Goal: Task Accomplishment & Management: Complete application form

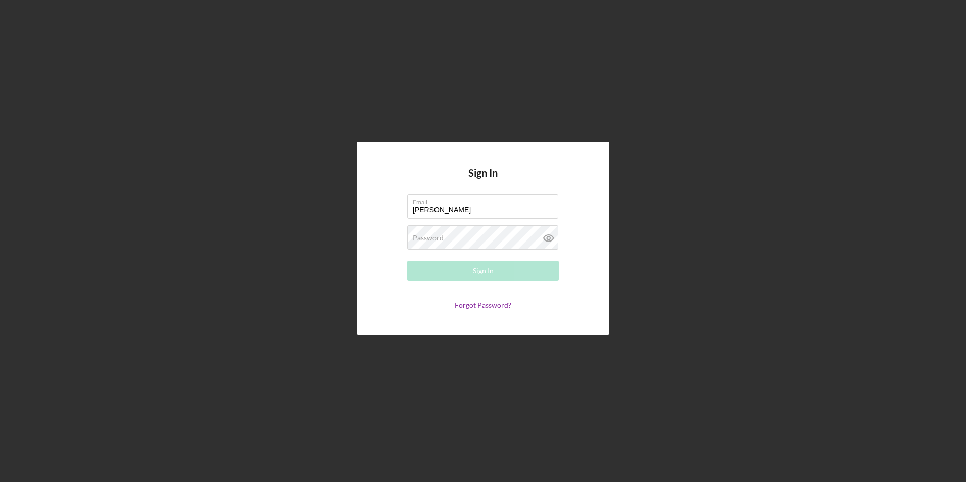
type input "[PERSON_NAME][EMAIL_ADDRESS][DOMAIN_NAME]"
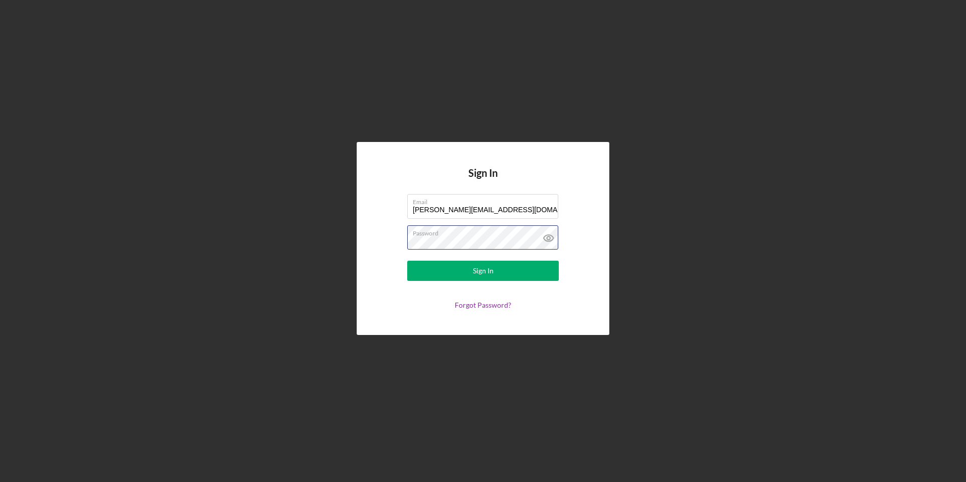
click at [407, 261] on button "Sign In" at bounding box center [482, 271] width 151 height 20
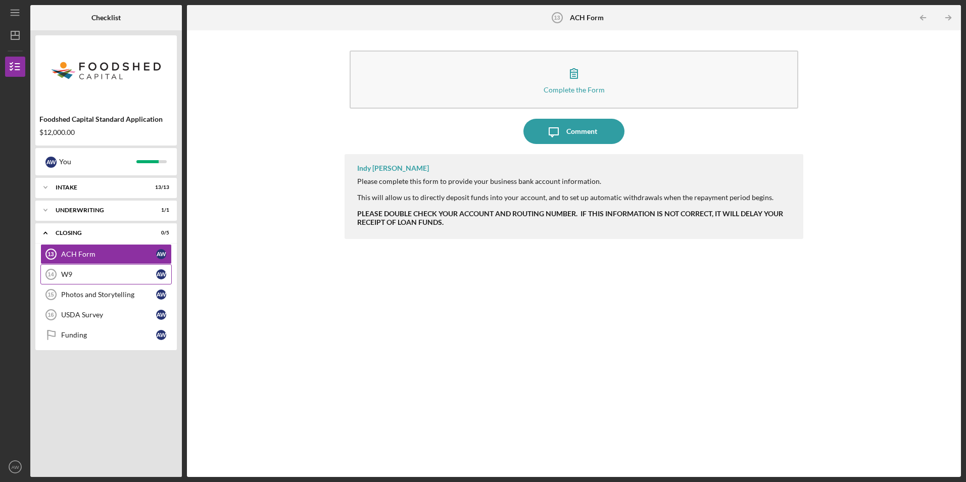
click at [70, 275] on div "W9" at bounding box center [108, 274] width 95 height 8
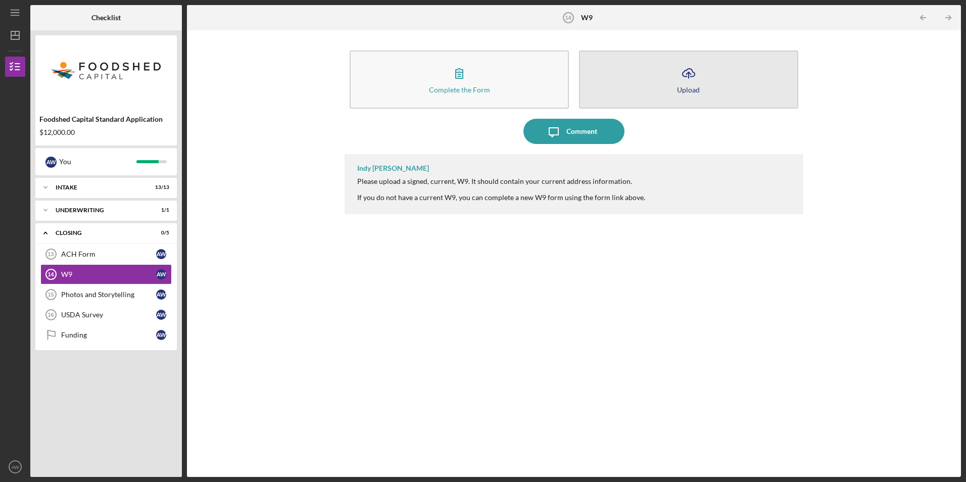
click at [705, 100] on button "Icon/Upload Upload" at bounding box center [688, 79] width 219 height 58
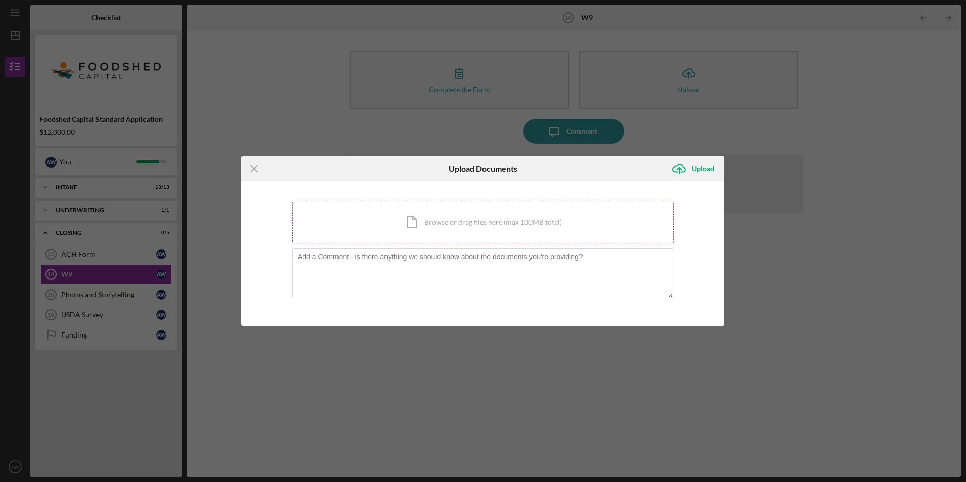
click at [458, 218] on div "Icon/Document Browse or drag files here (max 100MB total) Tap to choose files o…" at bounding box center [483, 221] width 382 height 41
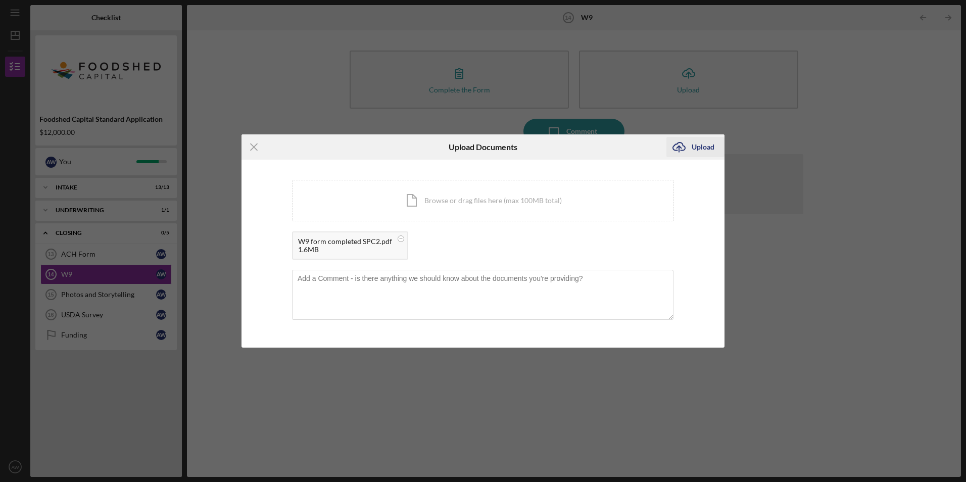
click at [706, 150] on div "Upload" at bounding box center [702, 147] width 23 height 20
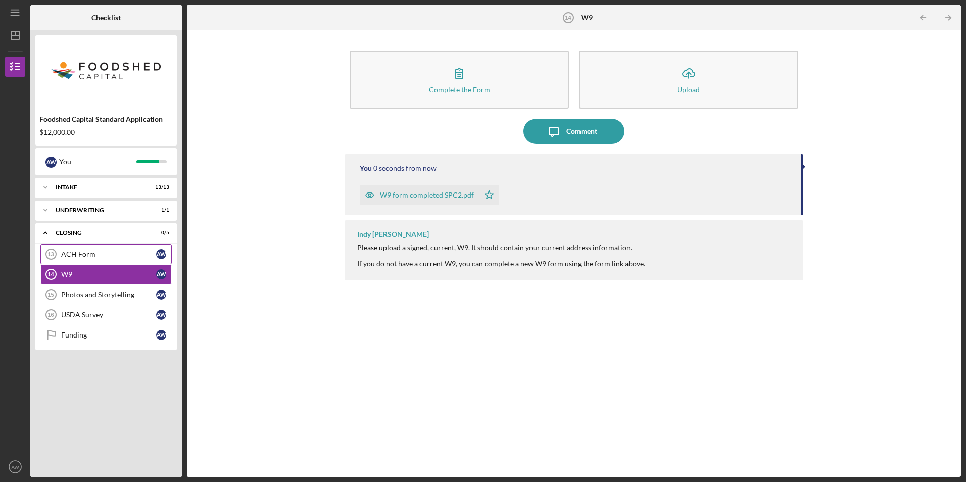
click at [86, 256] on div "ACH Form" at bounding box center [108, 254] width 95 height 8
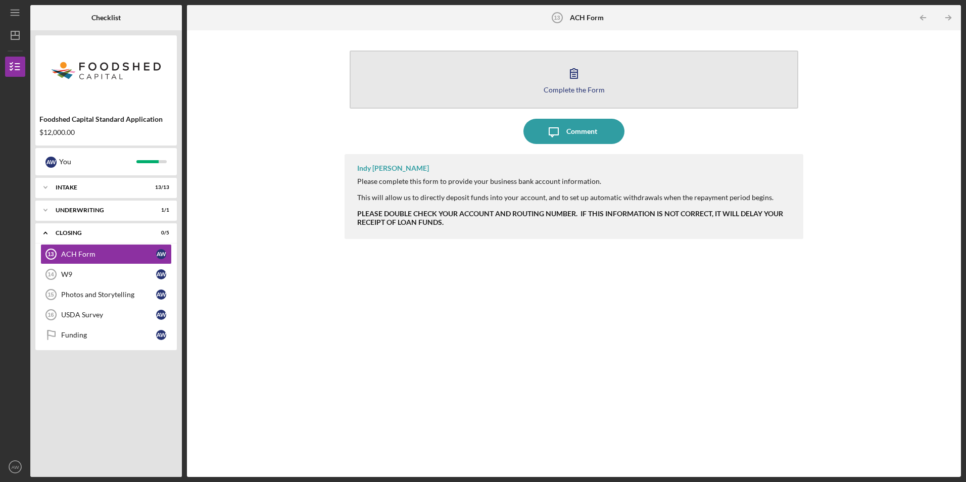
click at [571, 86] on div "Complete the Form" at bounding box center [573, 90] width 61 height 8
click at [557, 92] on div "Complete the Form" at bounding box center [573, 90] width 61 height 8
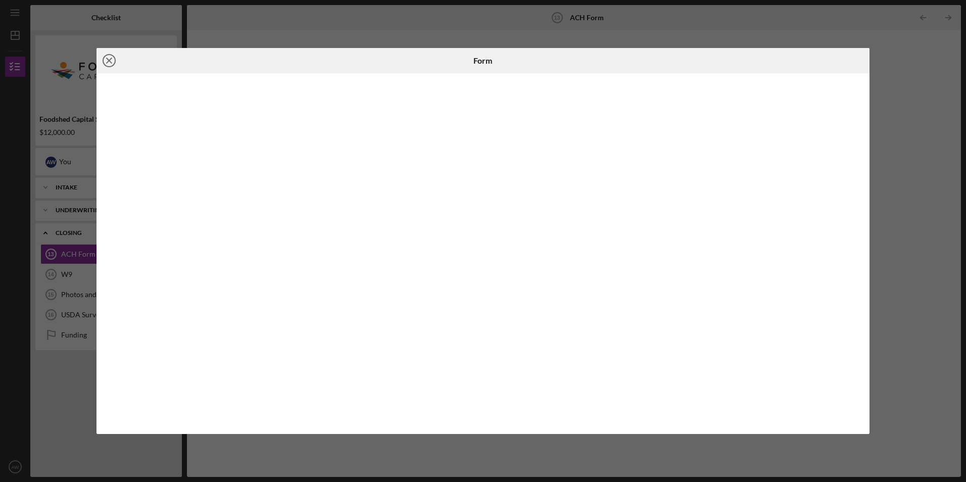
click at [113, 60] on icon "Icon/Close" at bounding box center [108, 60] width 25 height 25
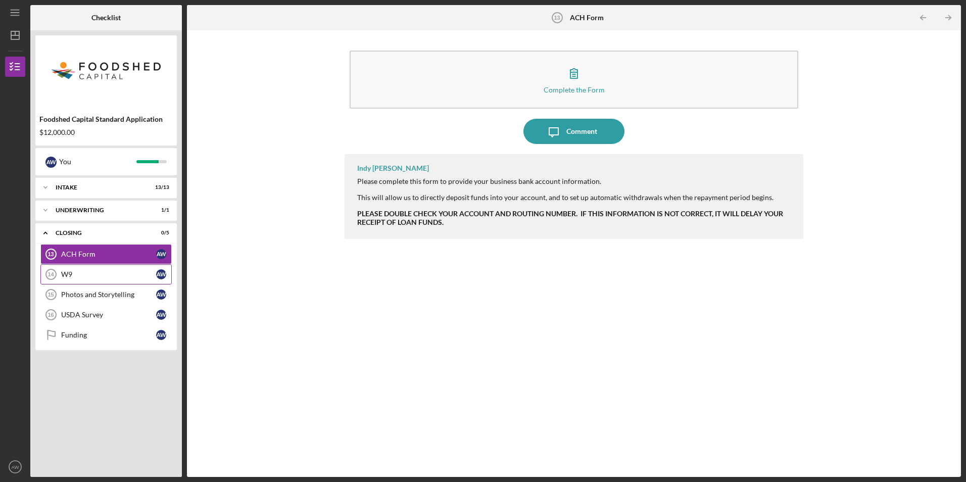
click at [115, 268] on link "W9 14 W9 A W" at bounding box center [105, 274] width 131 height 20
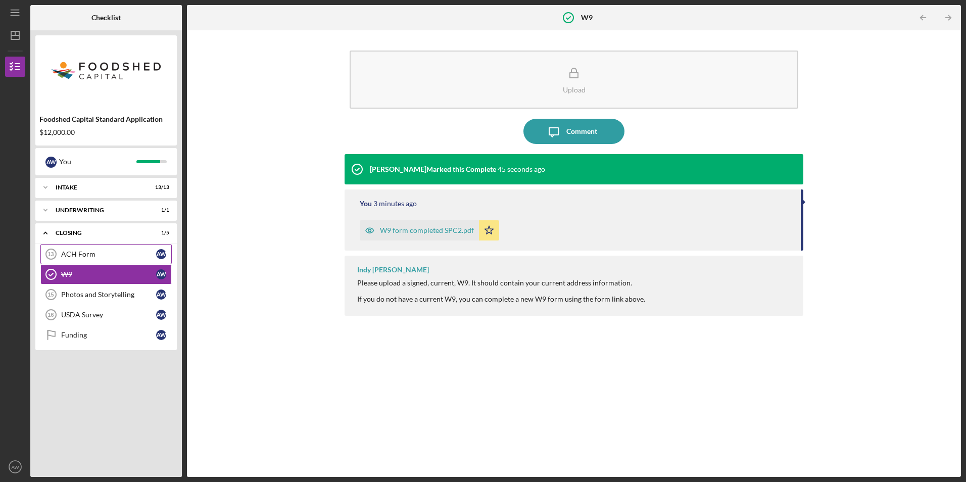
click at [115, 252] on div "ACH Form" at bounding box center [108, 254] width 95 height 8
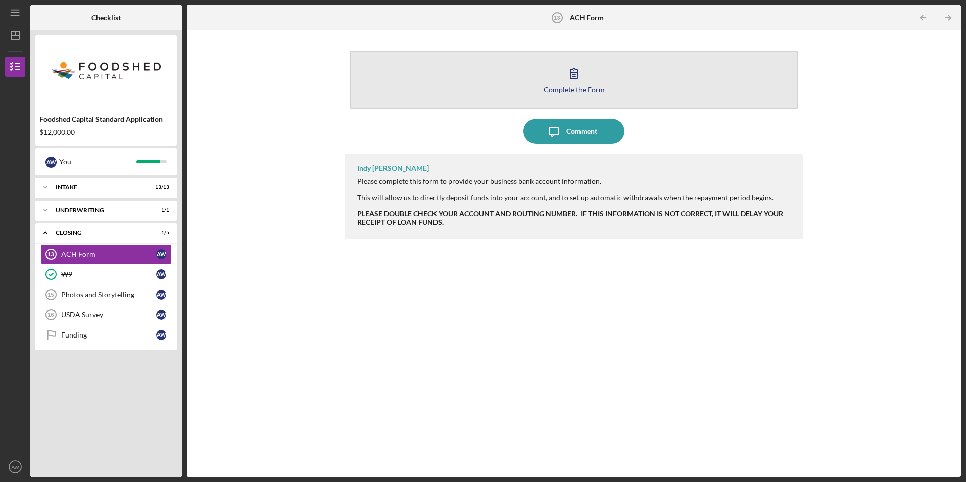
drag, startPoint x: 579, startPoint y: 128, endPoint x: 583, endPoint y: 81, distance: 47.6
click at [583, 81] on div "Complete the Form Form Icon/Message Comment Indy Brahm Please complete this for…" at bounding box center [573, 253] width 458 height 436
click at [587, 79] on button "Complete the Form Form" at bounding box center [573, 79] width 448 height 58
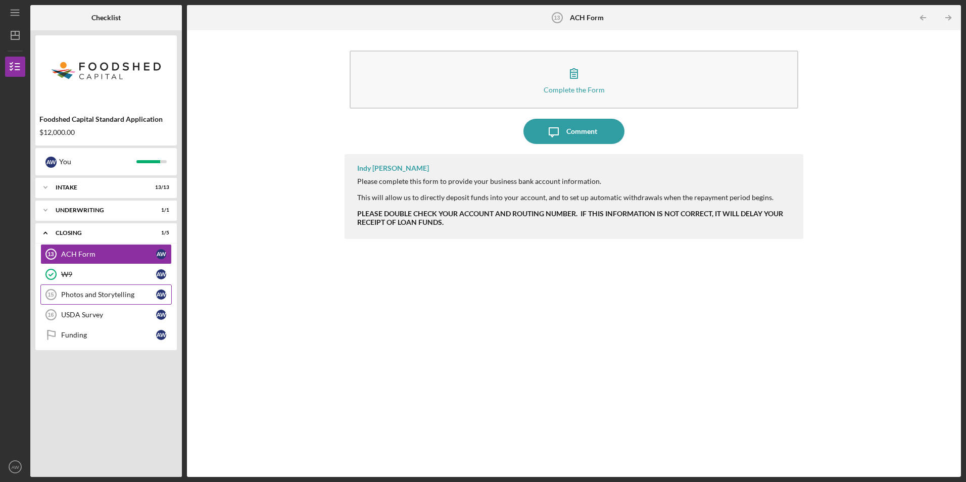
click at [90, 288] on link "Photos and Storytelling 15 Photos and Storytelling A W" at bounding box center [105, 294] width 131 height 20
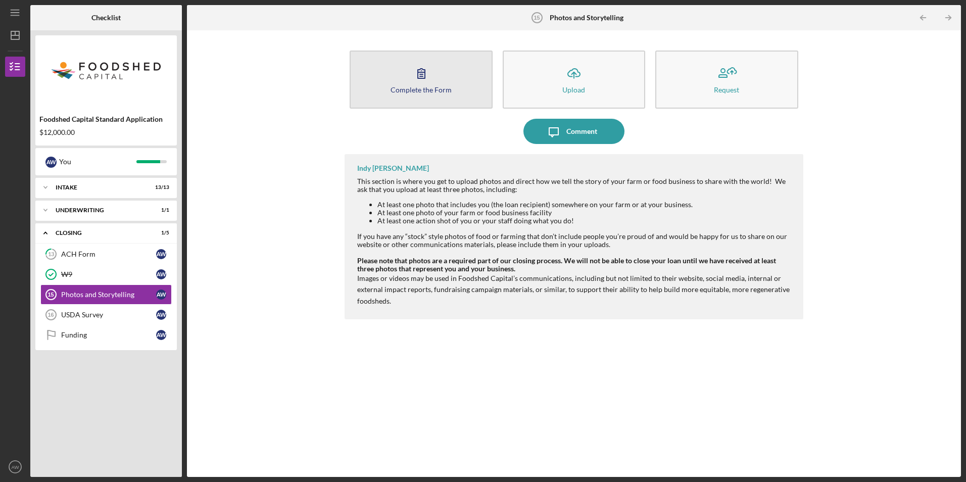
click at [437, 76] on button "Complete the Form Form" at bounding box center [420, 79] width 142 height 58
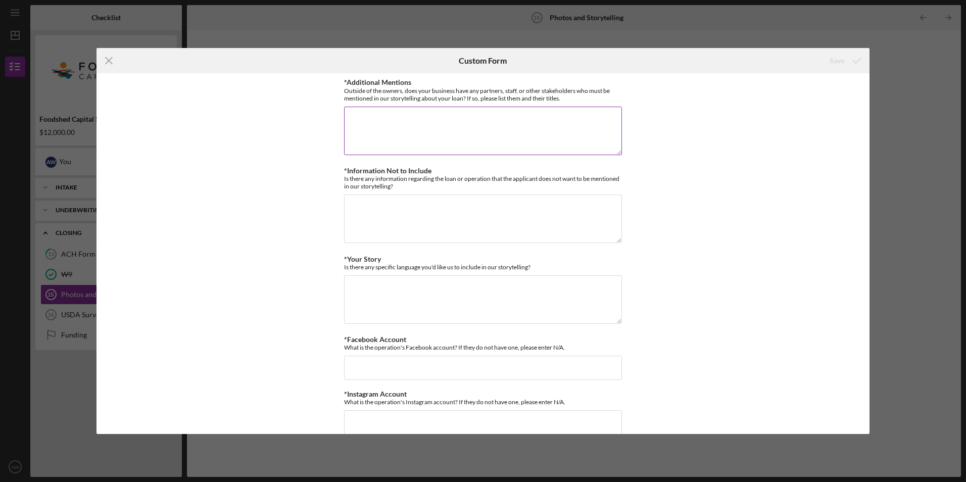
click at [468, 131] on textarea "*Additional Mentions" at bounding box center [483, 131] width 278 height 48
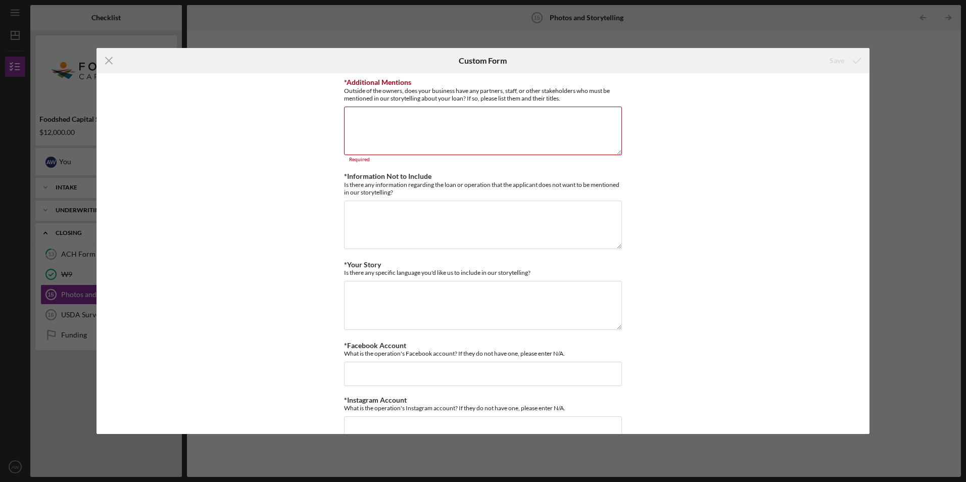
click at [894, 165] on div "Icon/Menu Close Custom Form Save *Additional Mentions Outside of the owners, do…" at bounding box center [483, 241] width 966 height 482
click at [362, 112] on textarea "*Additional Mentions" at bounding box center [483, 131] width 278 height 48
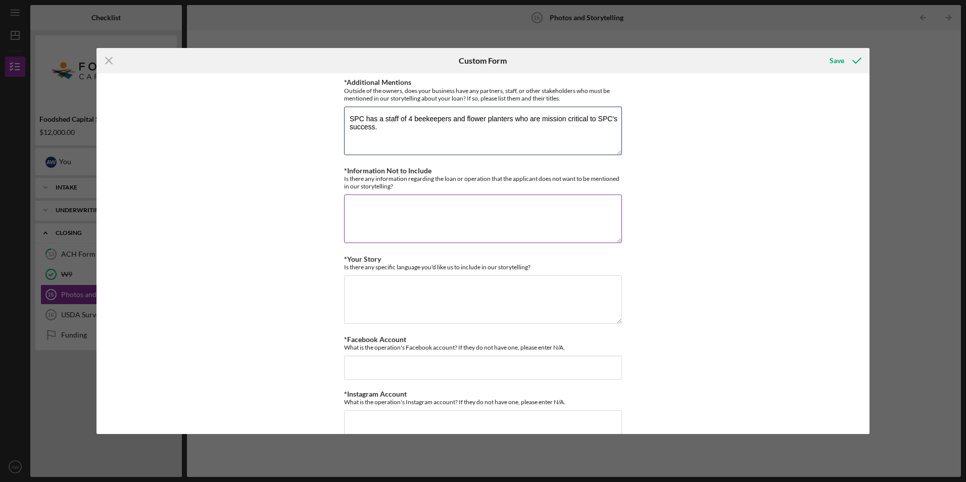
type textarea "SPC has a staff of 4 beekeepers and flower planters who are mission critical to…"
click at [453, 210] on textarea "*Information Not to Include" at bounding box center [483, 218] width 278 height 48
type textarea "No"
click at [437, 294] on textarea "*Your Story" at bounding box center [483, 299] width 278 height 48
type textarea "This business would be nowhere without Foodshed!"
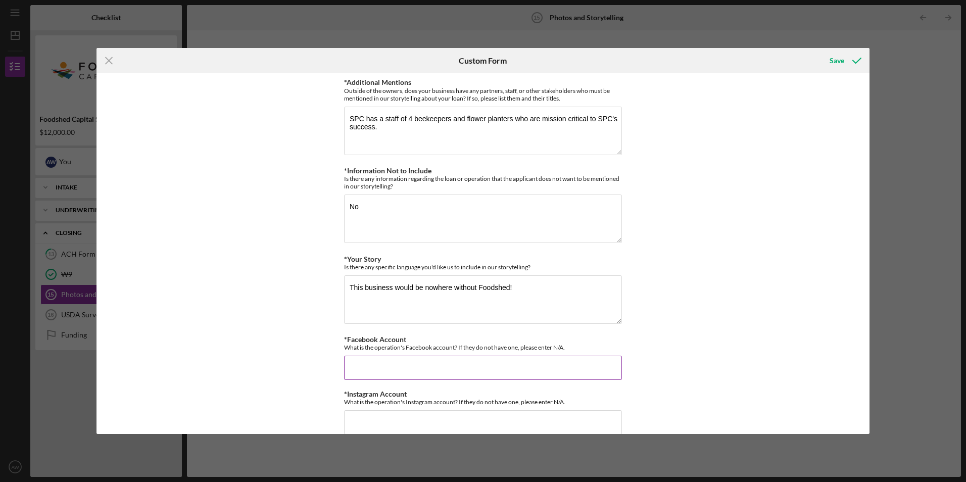
click at [410, 364] on input "*Facebook Account" at bounding box center [483, 368] width 278 height 24
paste input "https://www.facebook.com/SillerPollinatorCompany/"
type input "https://www.facebook.com/SillerPollinatorCompany/"
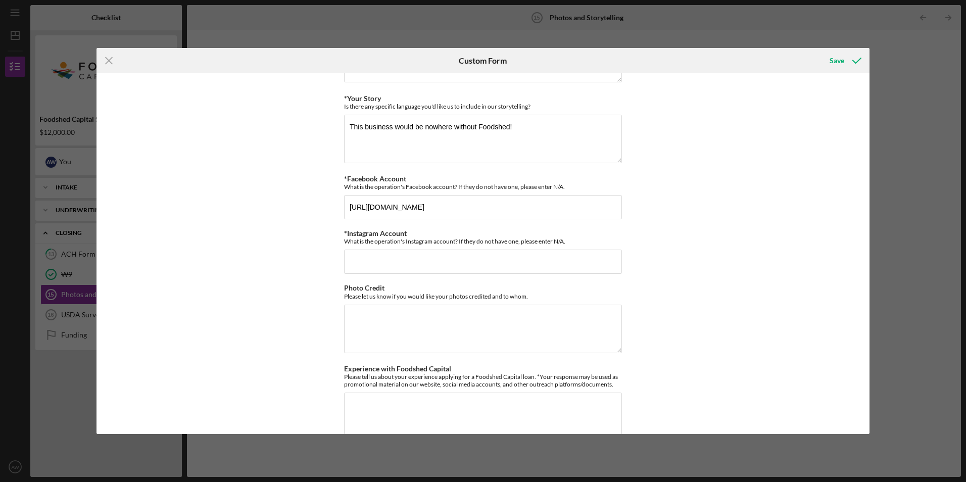
scroll to position [169, 0]
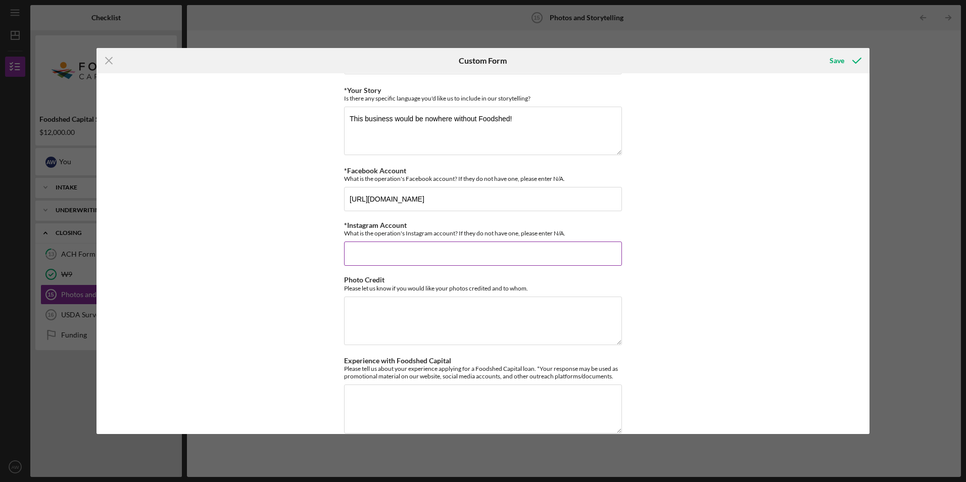
click at [436, 255] on input "*Instagram Account" at bounding box center [483, 253] width 278 height 24
paste input "https://www.instagram.com/sillerpollinatorcompany/"
type input "https://www.instagram.com/sillerpollinatorcompany/"
click at [426, 320] on textarea "Photo Credit" at bounding box center [483, 320] width 278 height 48
type textarea "SPC"
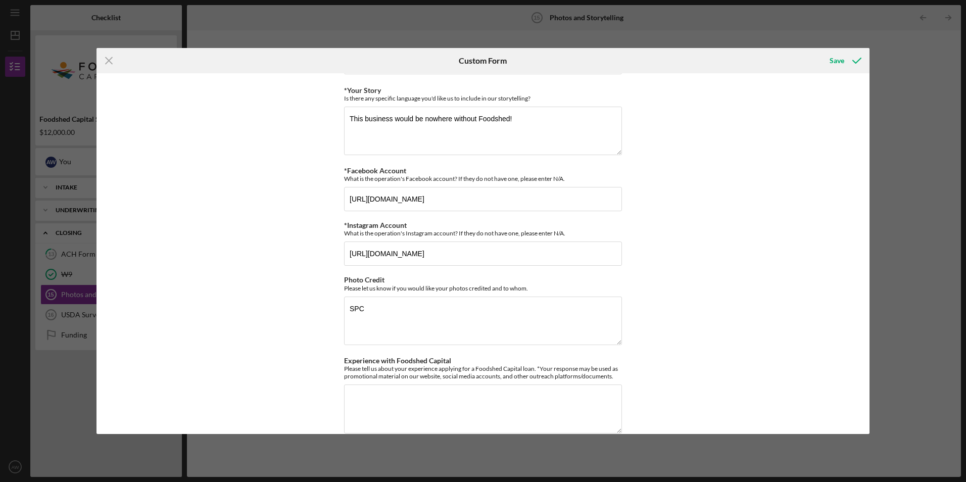
scroll to position [185, 0]
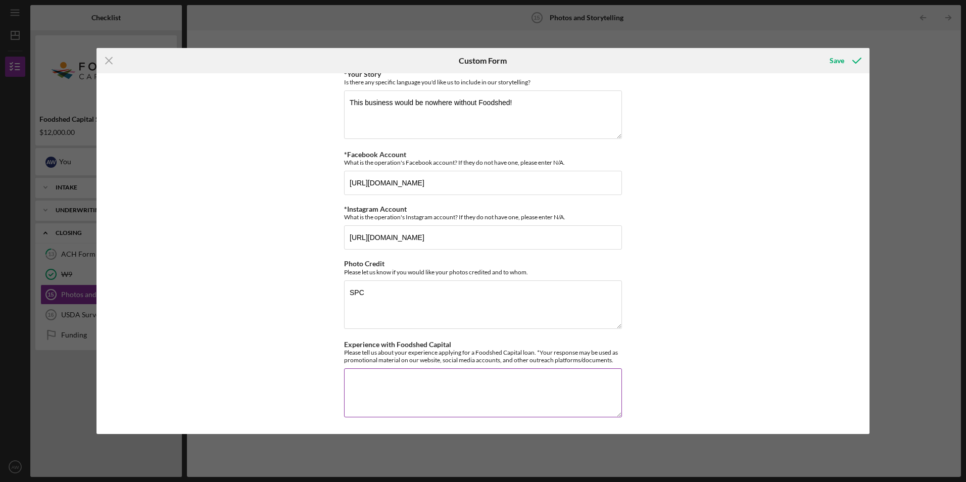
click at [499, 384] on textarea "Experience with Foodshed Capital" at bounding box center [483, 392] width 278 height 48
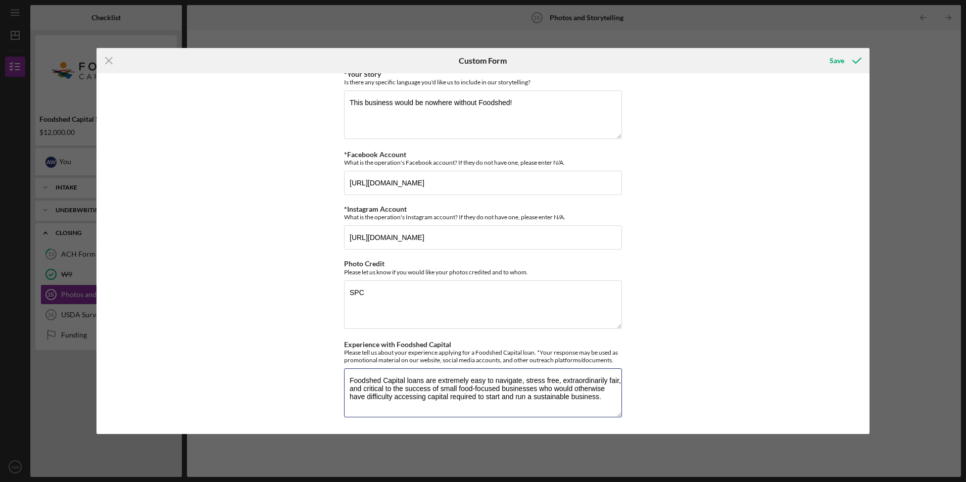
type textarea "Foodshed Capital loans are extremely easy to navigate, stress free, extraordina…"
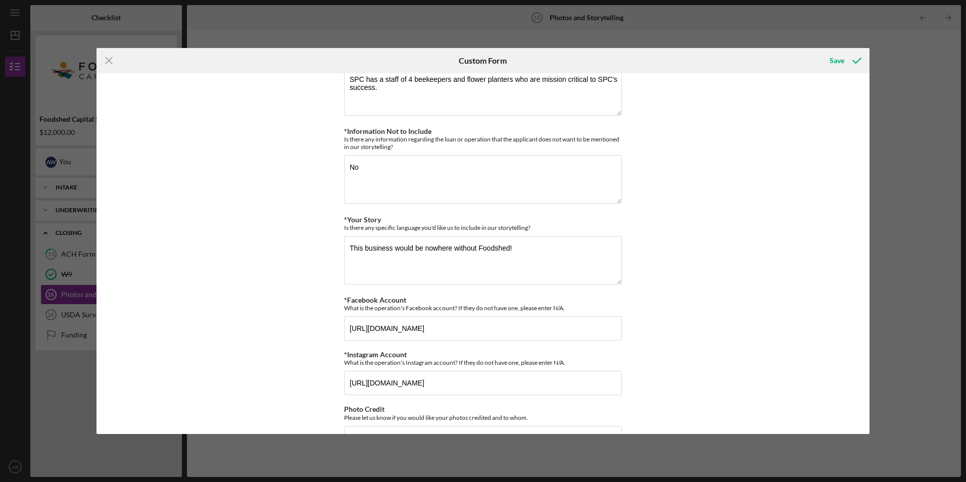
scroll to position [0, 0]
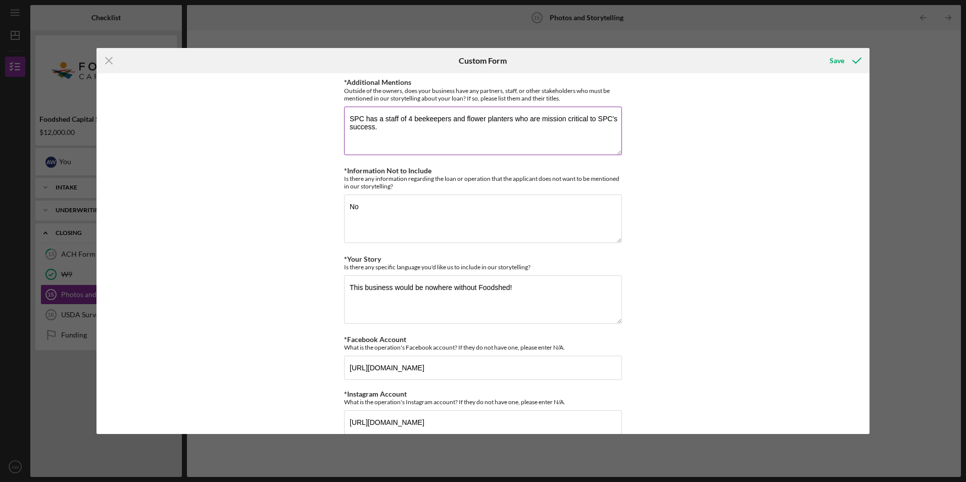
click at [421, 126] on textarea "SPC has a staff of 4 beekeepers and flower planters who are mission critical to…" at bounding box center [483, 131] width 278 height 48
type textarea "SPC has a staff of 4 beekeepers and flower planters who are mission critical to…"
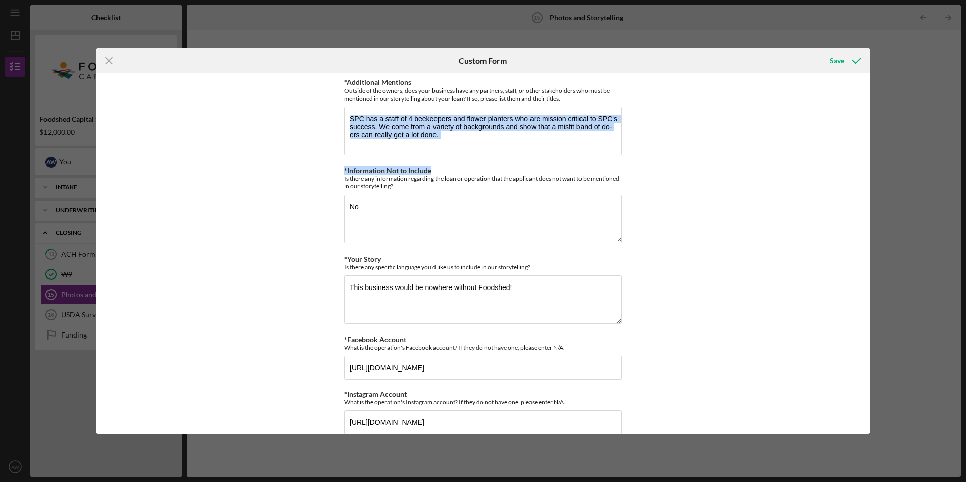
drag, startPoint x: 866, startPoint y: 144, endPoint x: 868, endPoint y: 163, distance: 18.8
click at [868, 163] on div "*Additional Mentions Outside of the owners, does your business have any partner…" at bounding box center [482, 253] width 773 height 360
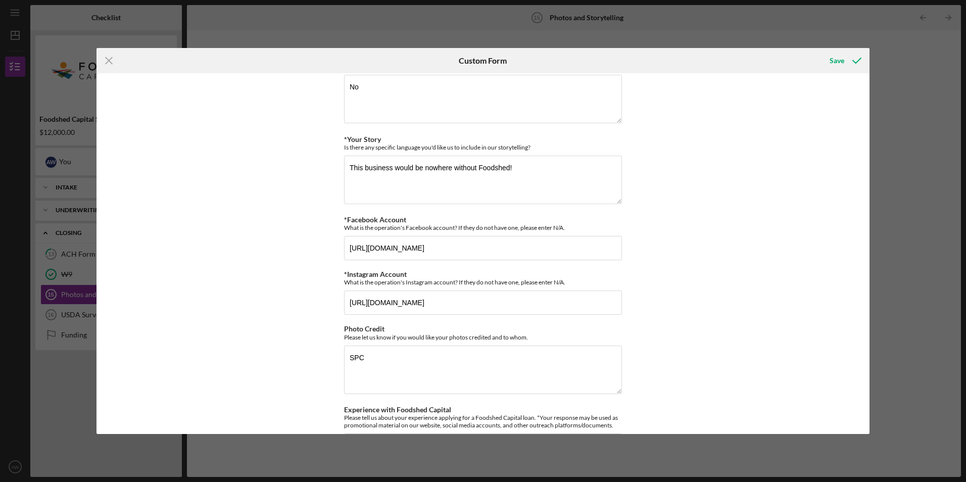
scroll to position [125, 0]
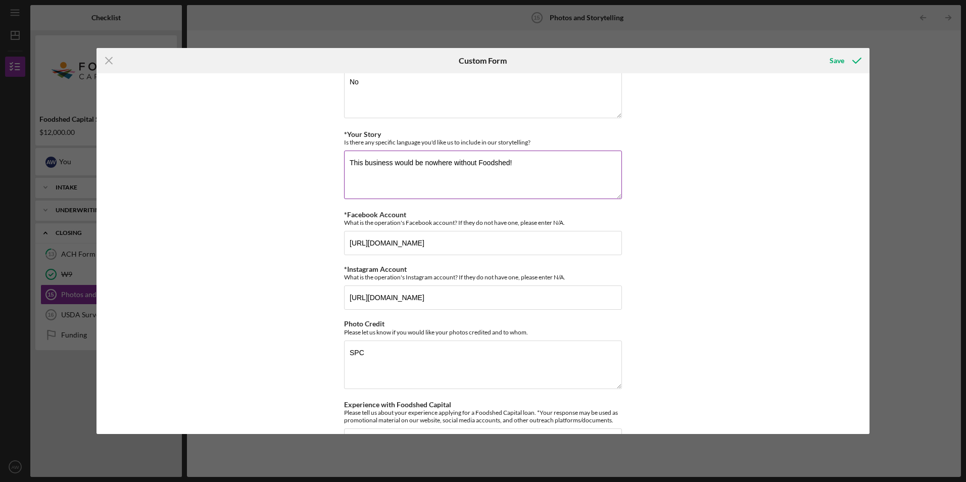
click at [532, 162] on textarea "This business would be nowhere without Foodshed!" at bounding box center [483, 174] width 278 height 48
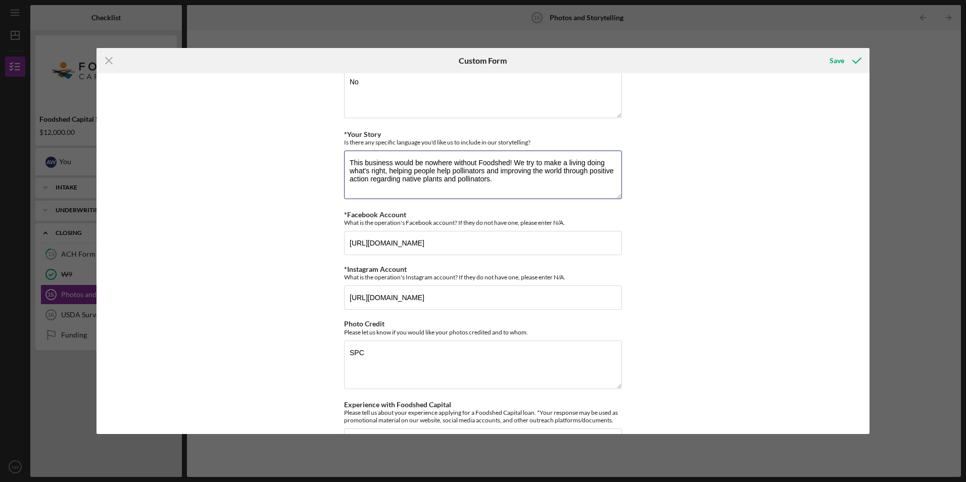
type textarea "This business would be nowhere without Foodshed! We try to make a living doing …"
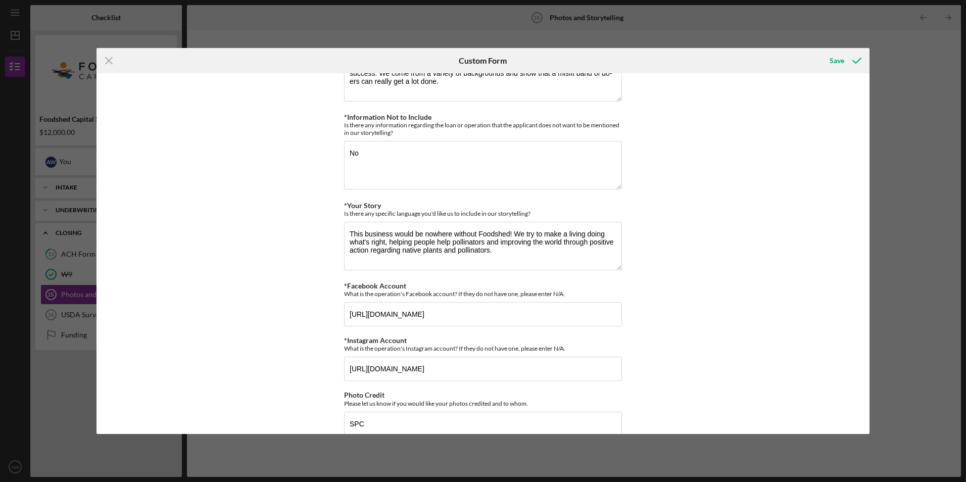
scroll to position [0, 0]
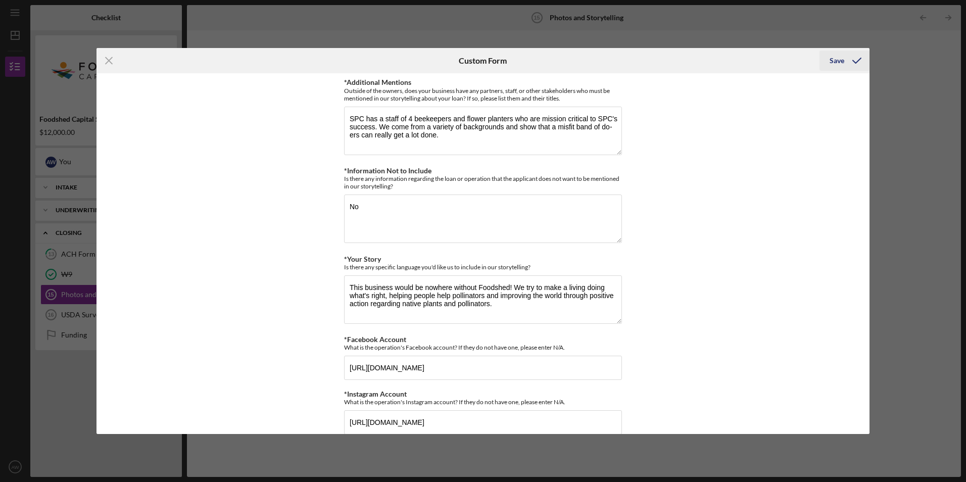
click at [851, 64] on icon "submit" at bounding box center [856, 60] width 25 height 25
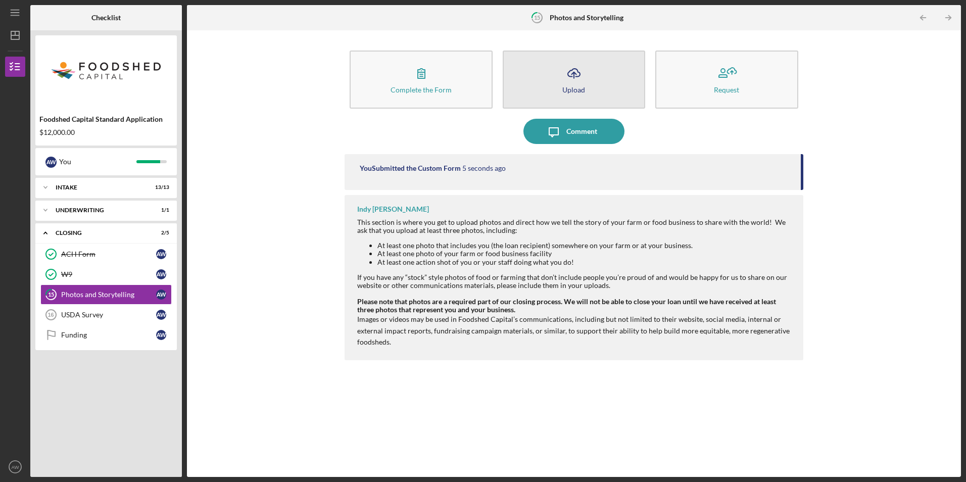
click at [588, 83] on button "Icon/Upload Upload" at bounding box center [573, 79] width 142 height 58
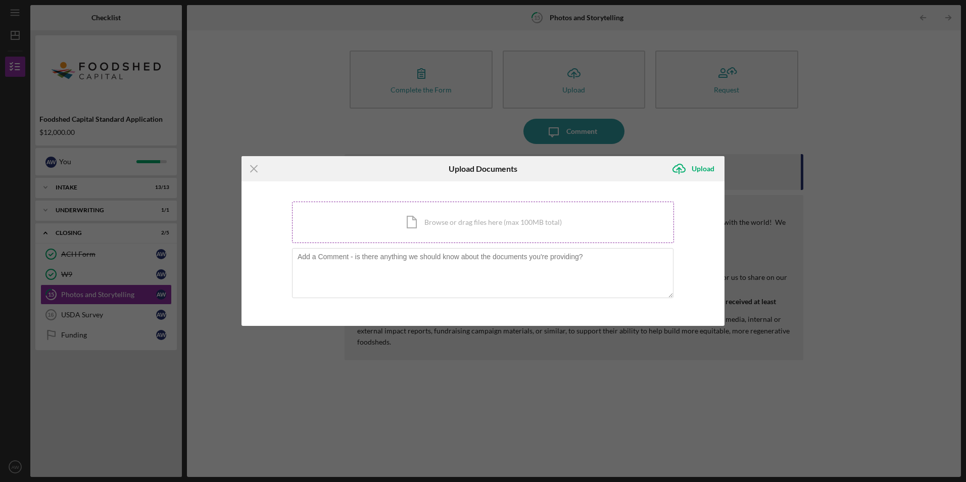
click at [468, 214] on div "Icon/Document Browse or drag files here (max 100MB total) Tap to choose files o…" at bounding box center [483, 221] width 382 height 41
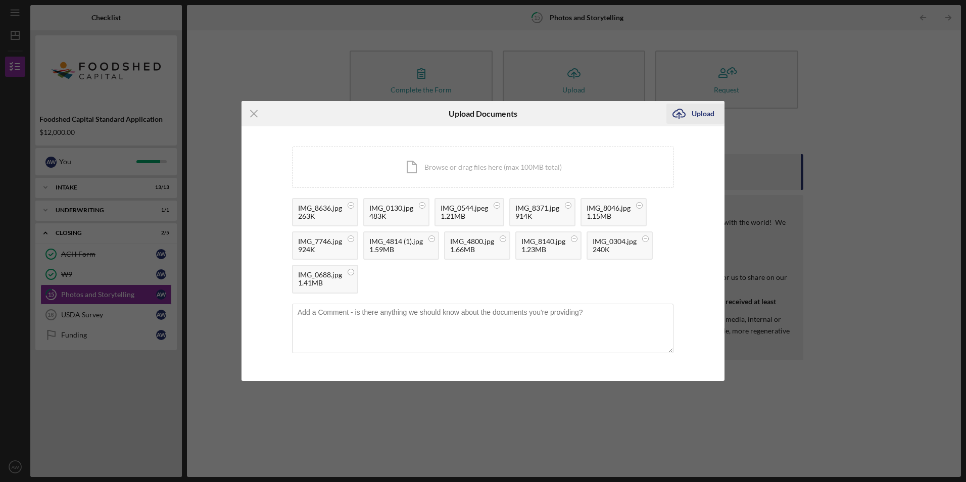
click at [701, 115] on div "Upload" at bounding box center [702, 114] width 23 height 20
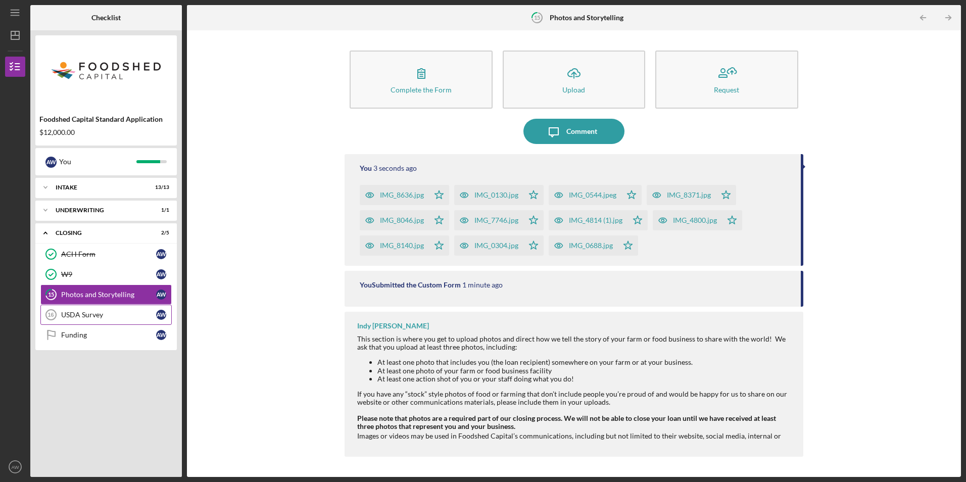
click at [105, 310] on link "USDA Survey 16 USDA Survey A W" at bounding box center [105, 314] width 131 height 20
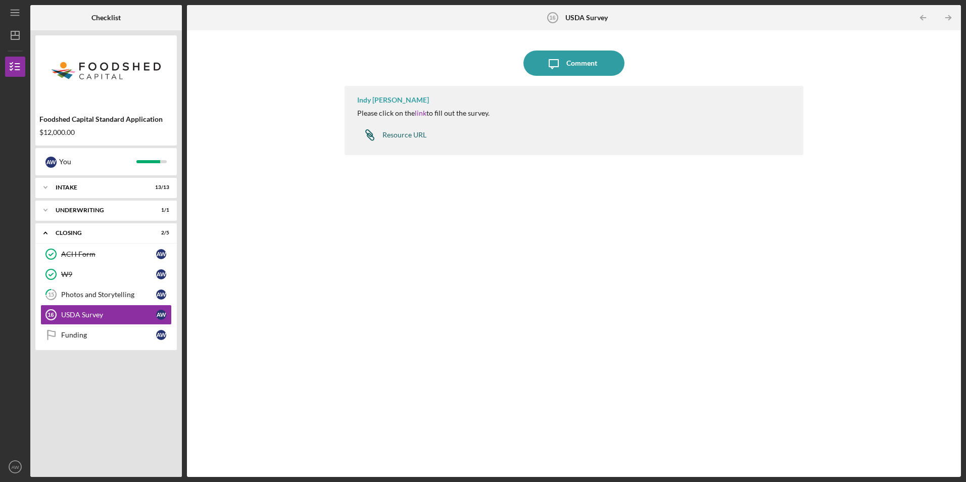
click at [404, 135] on div "Resource URL" at bounding box center [404, 135] width 44 height 8
click at [108, 326] on link "Funding Funding A W" at bounding box center [105, 335] width 131 height 20
